Goal: Communication & Community: Answer question/provide support

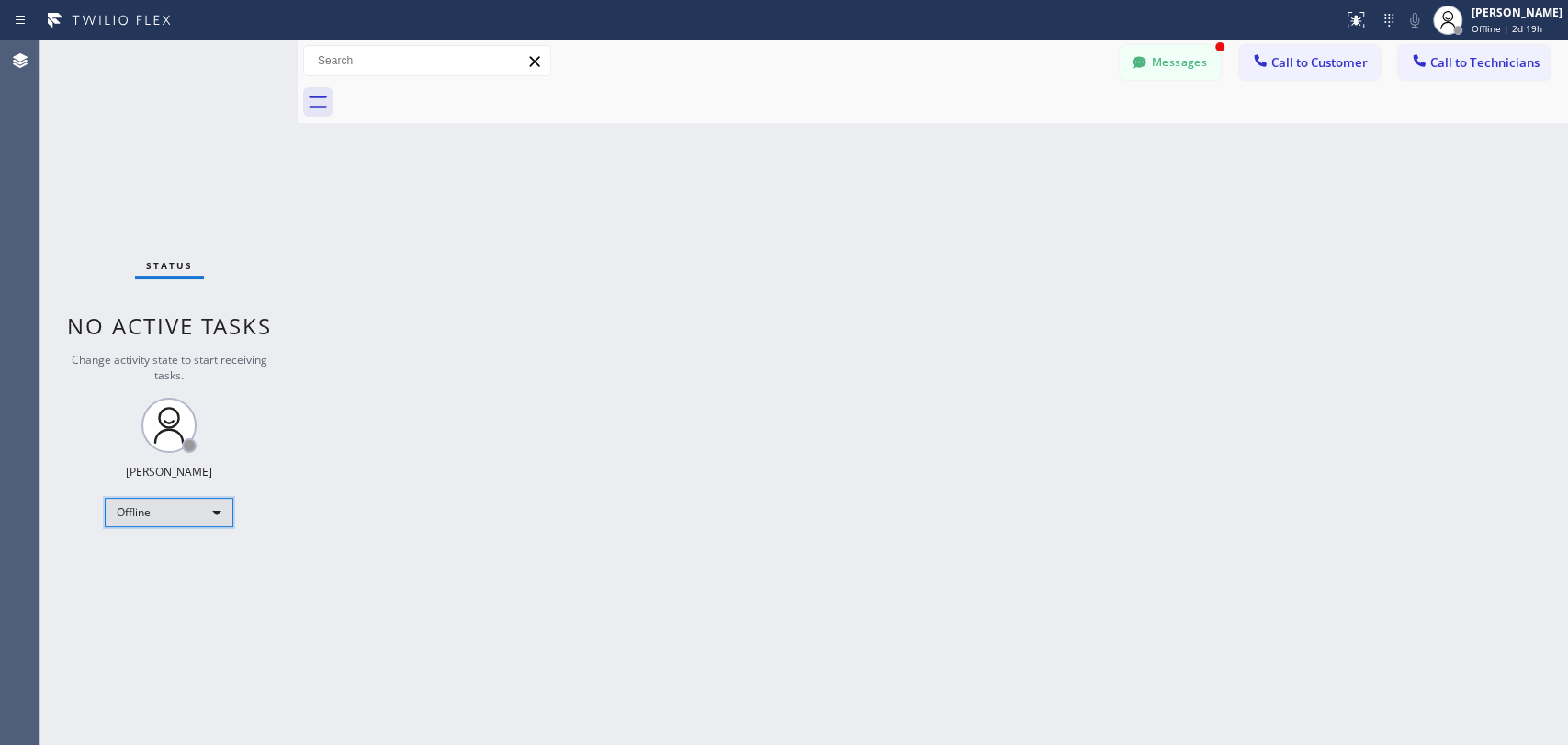
click at [147, 517] on div "Offline" at bounding box center [170, 512] width 129 height 30
click at [172, 558] on li "Available" at bounding box center [169, 557] width 125 height 22
click at [1056, 65] on button "Messages" at bounding box center [1170, 63] width 101 height 35
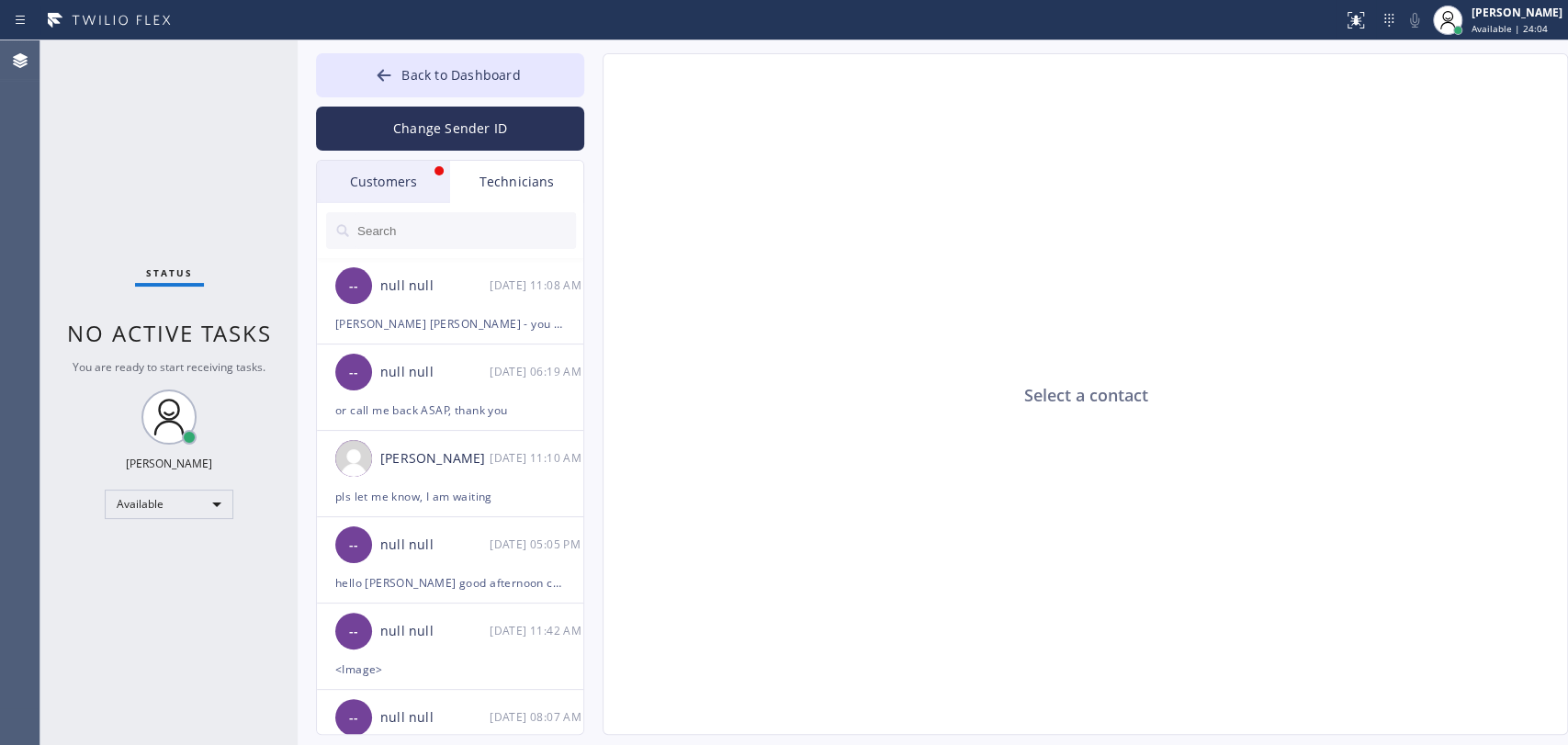
click at [366, 201] on div "Customers" at bounding box center [383, 182] width 133 height 42
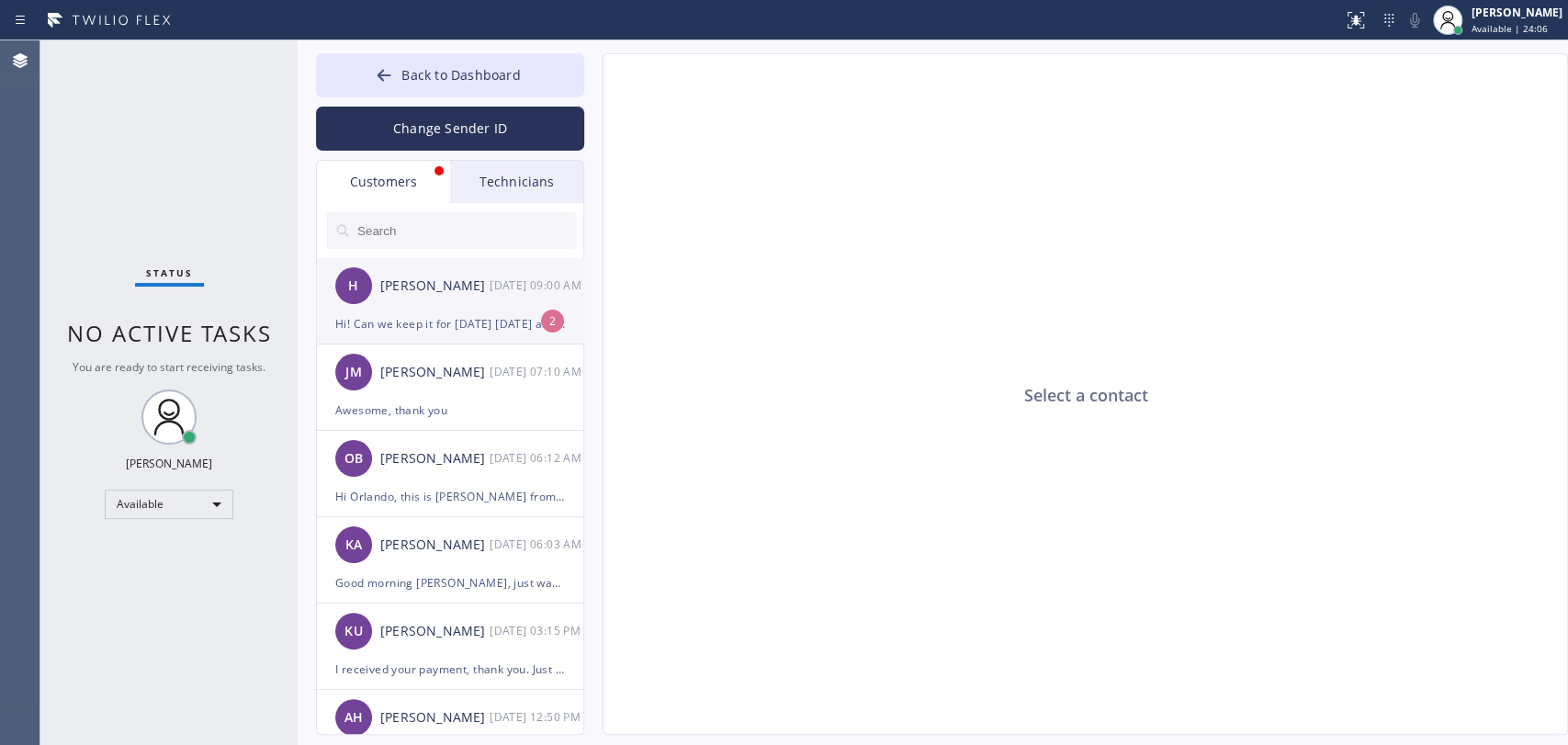
click at [428, 299] on div "H [PERSON_NAME] [DATE] 09:00 AM" at bounding box center [451, 285] width 269 height 55
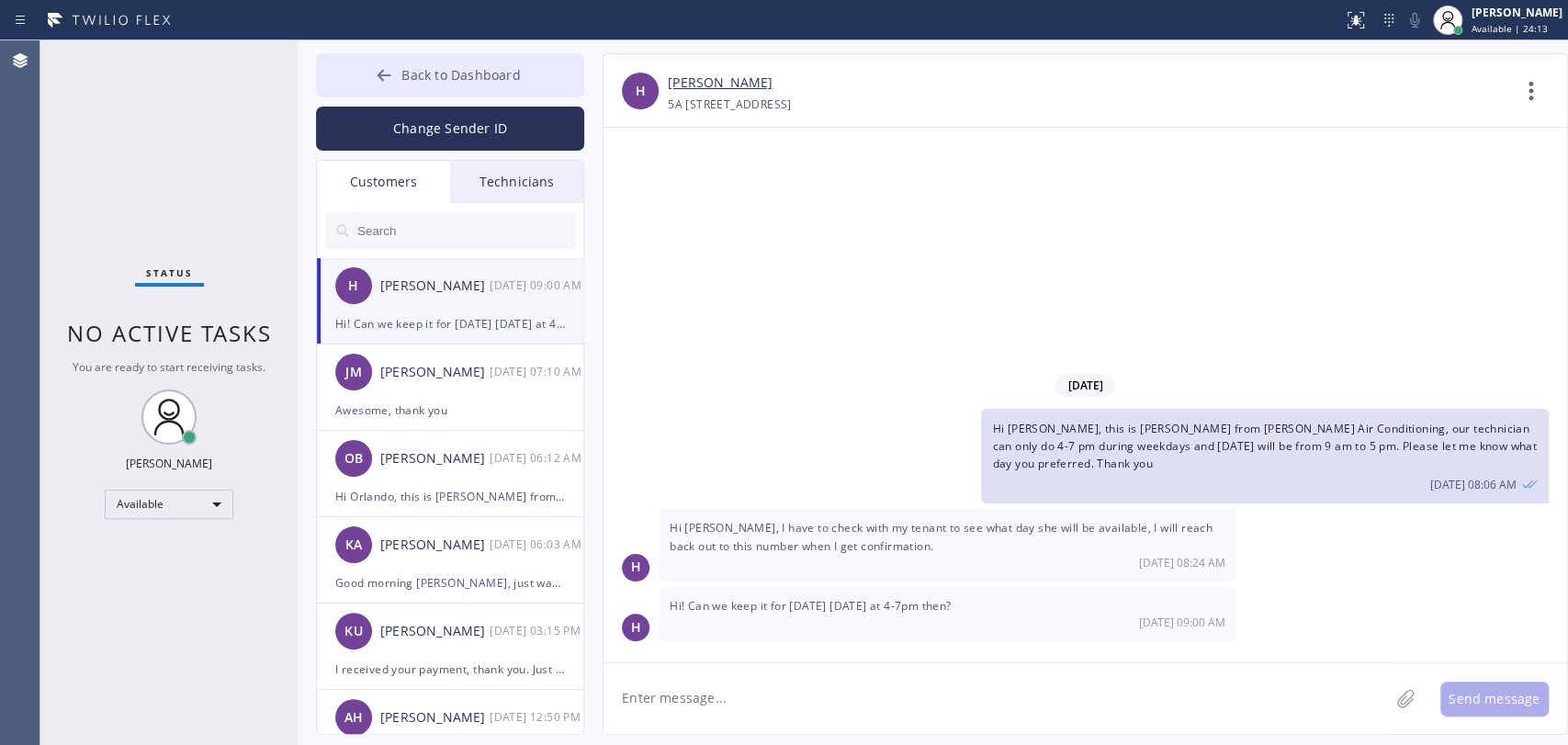
click at [433, 78] on span "Back to Dashboard" at bounding box center [460, 75] width 118 height 17
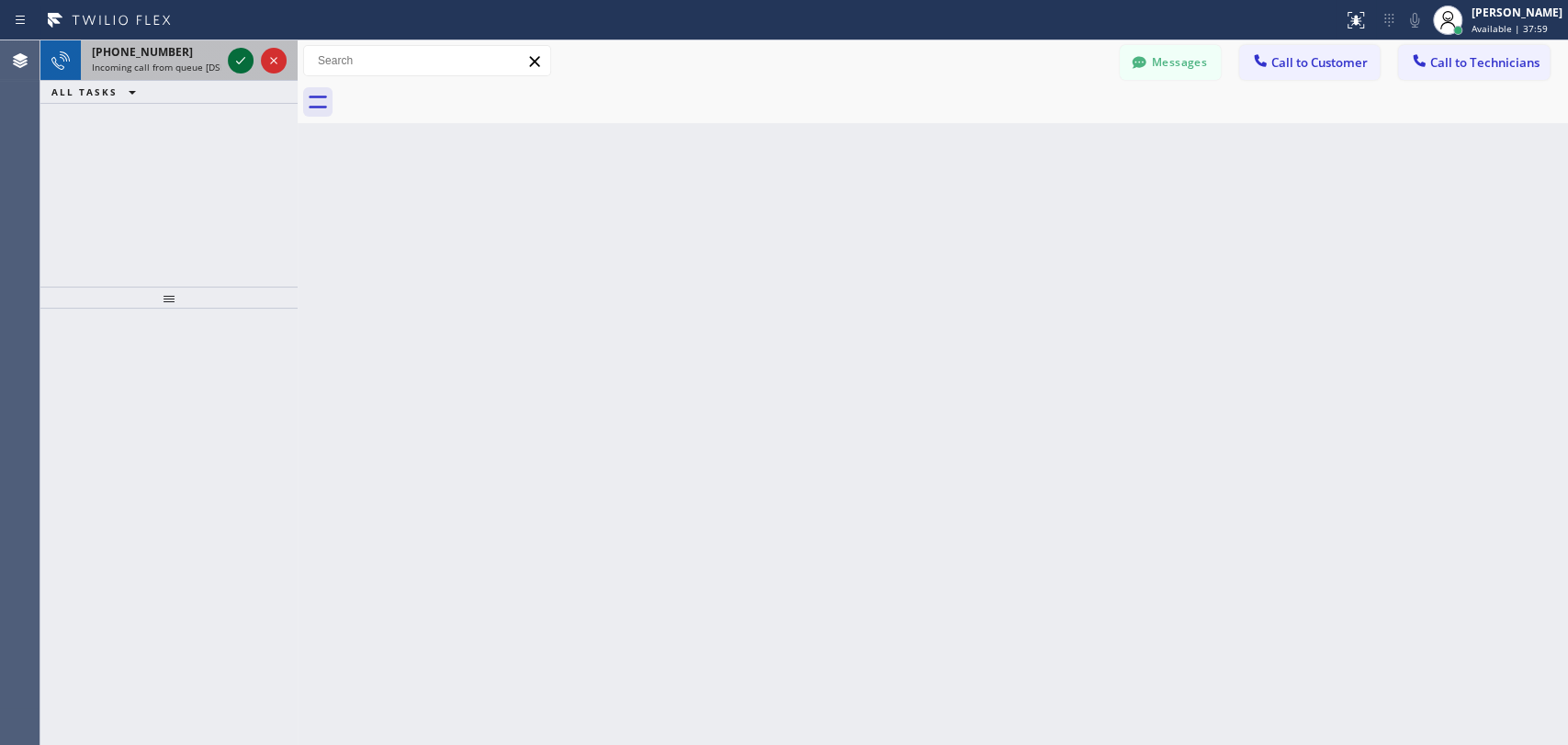
click at [228, 64] on div at bounding box center [241, 61] width 26 height 22
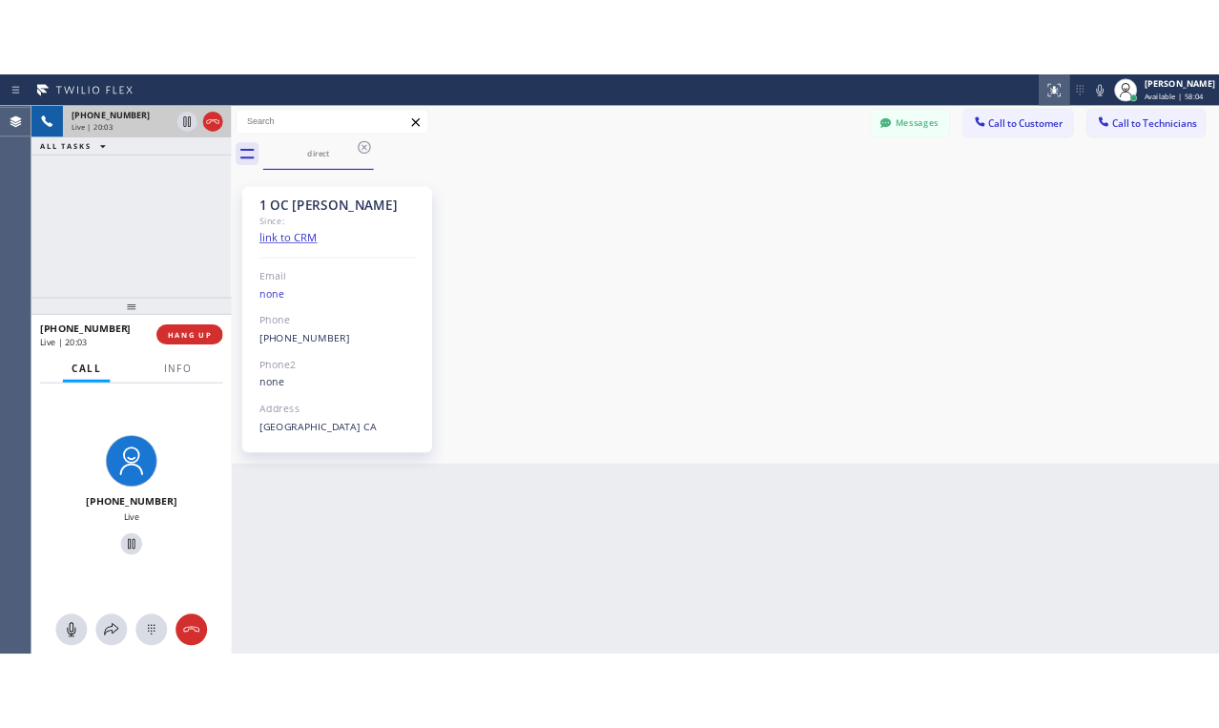
scroll to position [860, 0]
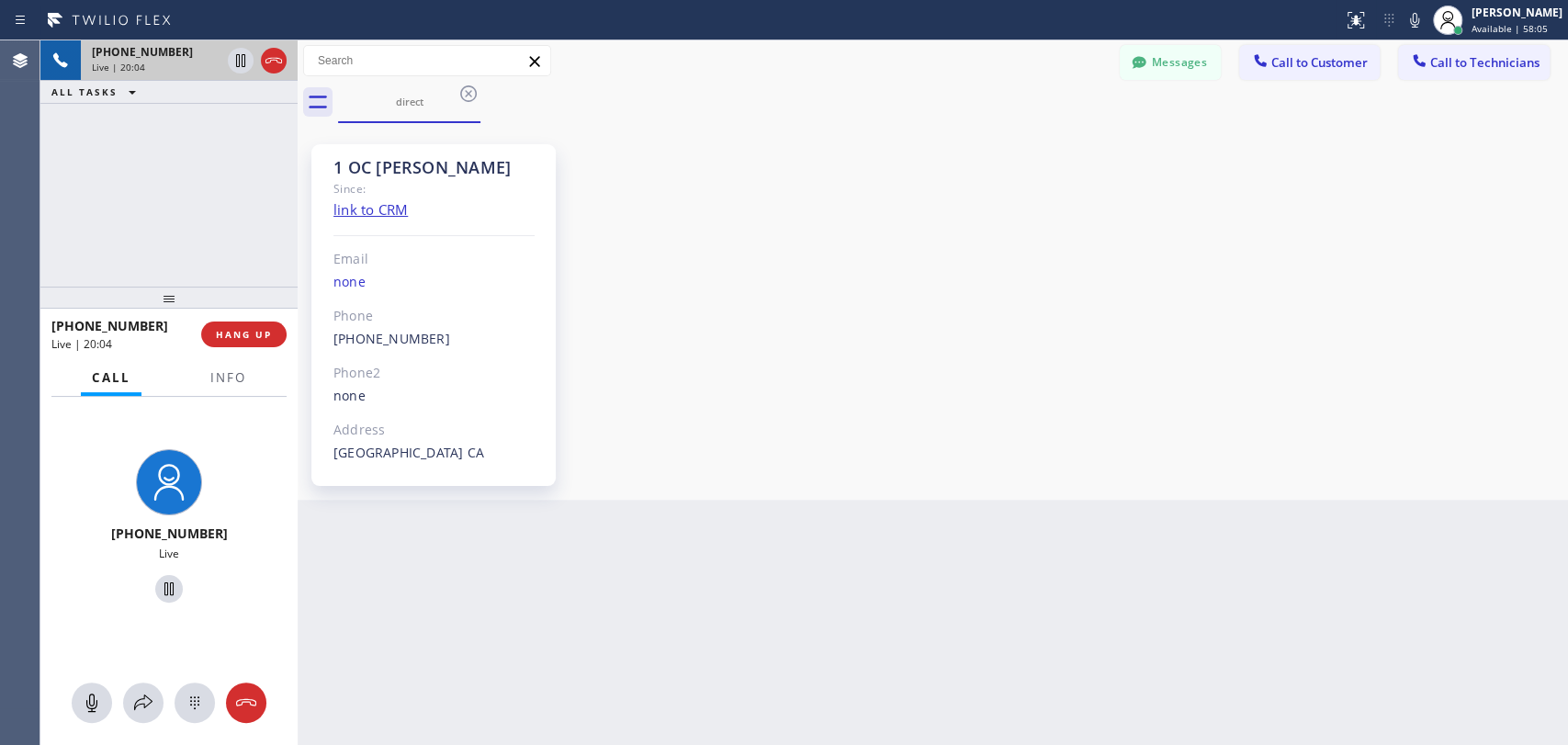
click at [922, 215] on div "1 OC [PERSON_NAME] Since: link to CRM Email none Phone [PHONE_NUMBER] Outbound …" at bounding box center [933, 312] width 1262 height 368
click at [250, 334] on span "HANG UP" at bounding box center [244, 334] width 56 height 13
click at [249, 334] on span "HANG UP" at bounding box center [244, 334] width 56 height 13
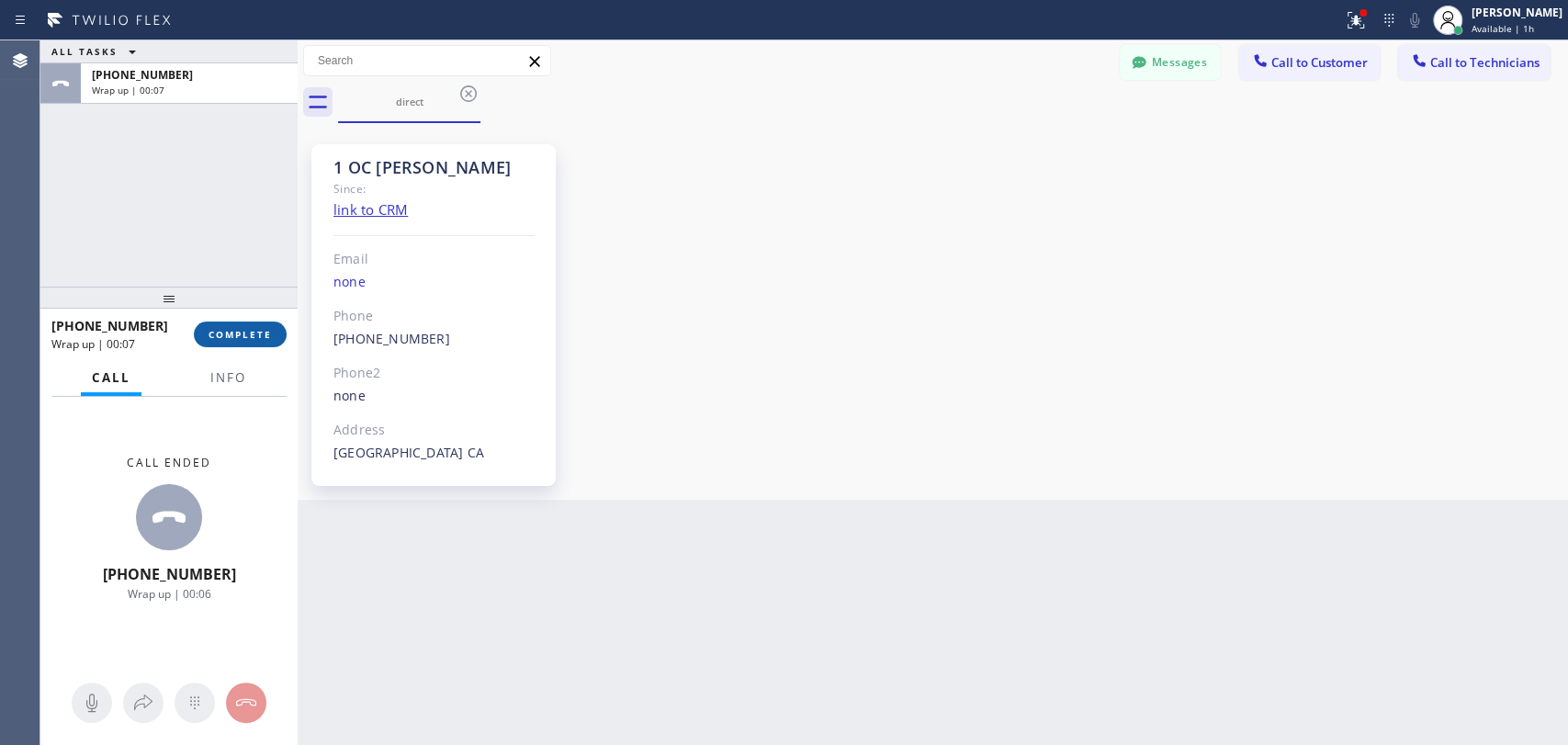
click at [249, 334] on span "COMPLETE" at bounding box center [241, 334] width 64 height 13
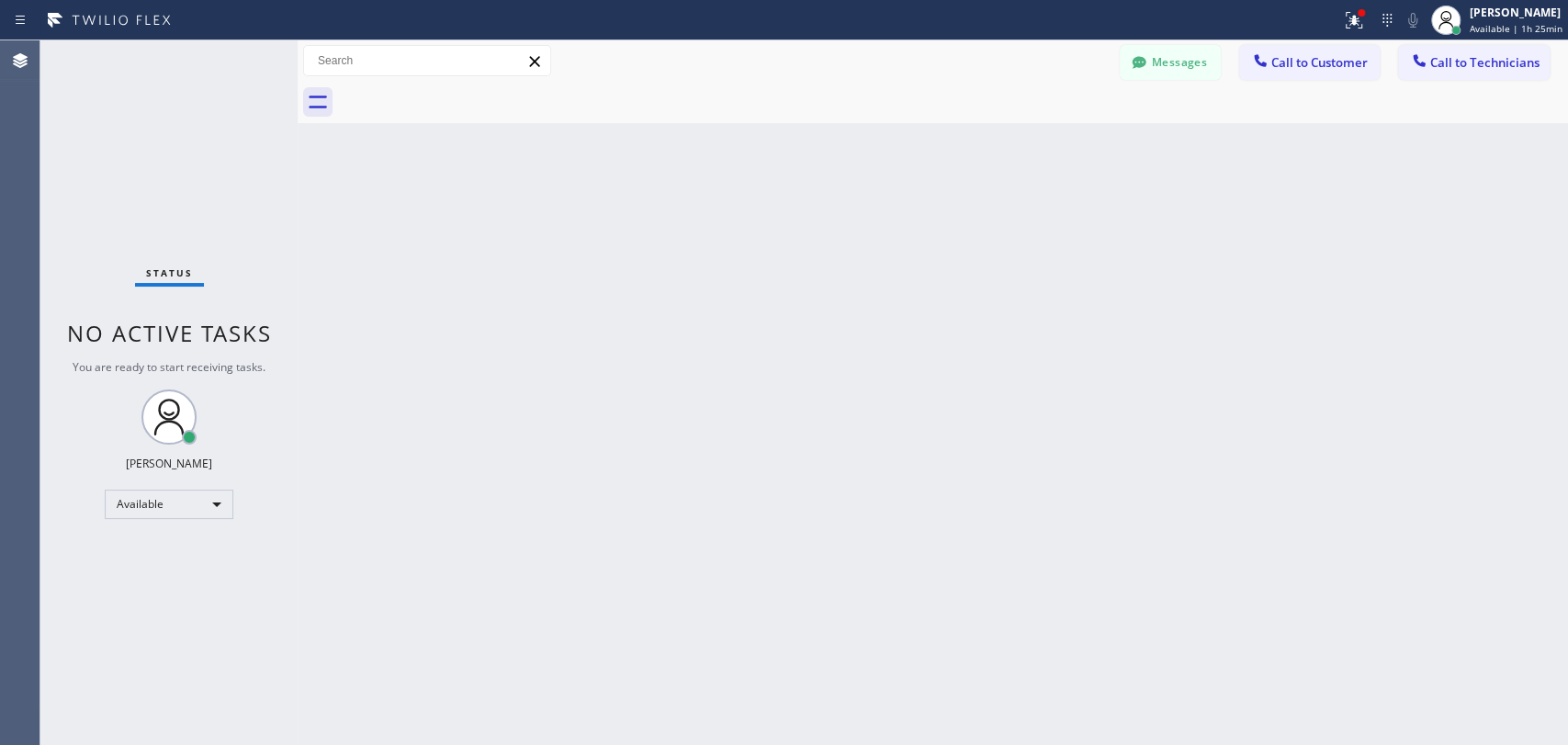
scroll to position [828, 0]
click at [160, 514] on div "Available" at bounding box center [170, 503] width 129 height 30
click at [177, 574] on li "Unavailable" at bounding box center [169, 574] width 125 height 22
